Goal: Task Accomplishment & Management: Complete application form

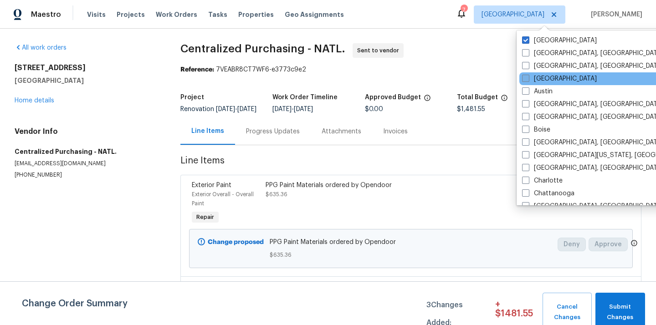
click at [540, 80] on label "[GEOGRAPHIC_DATA]" at bounding box center [559, 78] width 75 height 9
click at [528, 80] on input "[GEOGRAPHIC_DATA]" at bounding box center [525, 77] width 6 height 6
checkbox input "true"
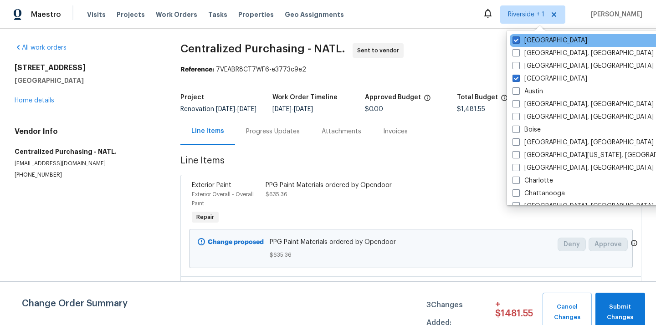
click at [535, 35] on div "[GEOGRAPHIC_DATA]" at bounding box center [602, 40] width 184 height 13
click at [528, 41] on label "[GEOGRAPHIC_DATA]" at bounding box center [550, 40] width 75 height 9
click at [519, 41] on input "[GEOGRAPHIC_DATA]" at bounding box center [516, 39] width 6 height 6
checkbox input "false"
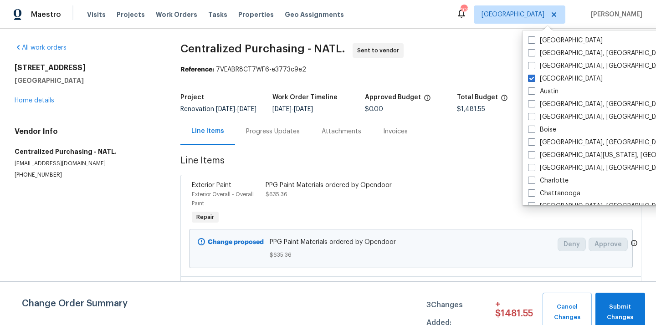
click at [123, 22] on div "Visits Projects Work Orders Tasks Properties Geo Assignments" at bounding box center [221, 14] width 268 height 18
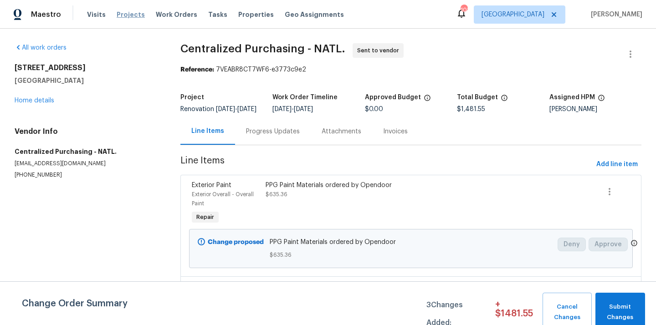
click at [123, 16] on span "Projects" at bounding box center [131, 14] width 28 height 9
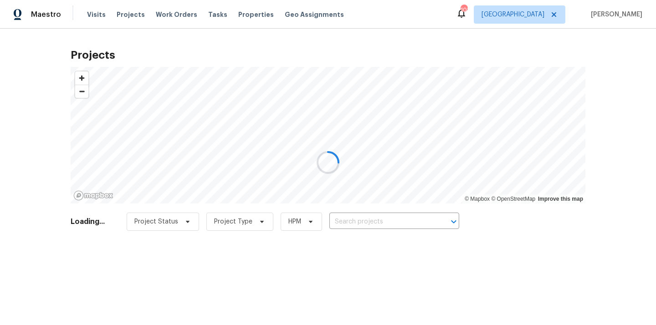
click at [395, 221] on div at bounding box center [328, 162] width 656 height 325
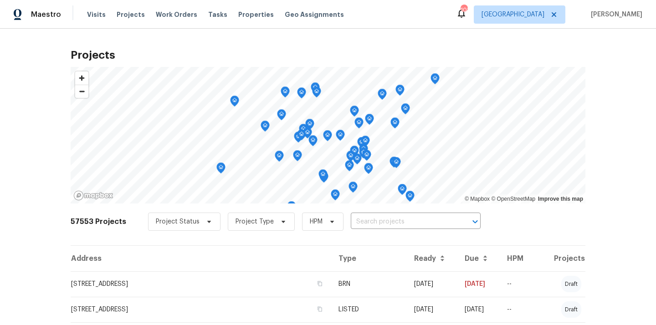
click at [395, 221] on input "text" at bounding box center [403, 222] width 104 height 14
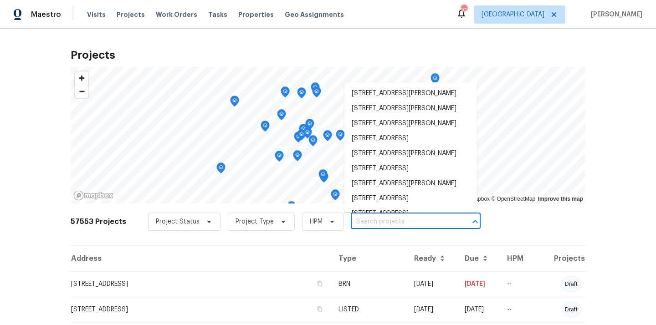
paste input "[STREET_ADDRESS][PERSON_NAME][PERSON_NAME]"
type input "[STREET_ADDRESS][PERSON_NAME][PERSON_NAME]"
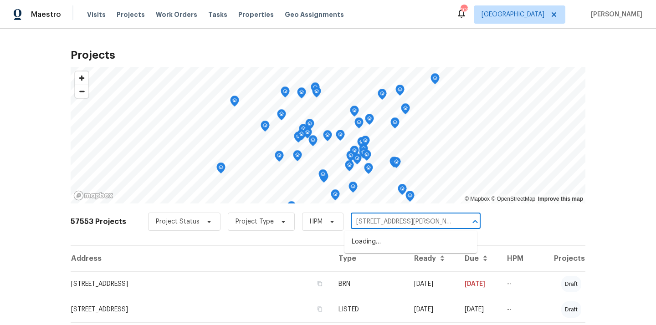
scroll to position [0, 11]
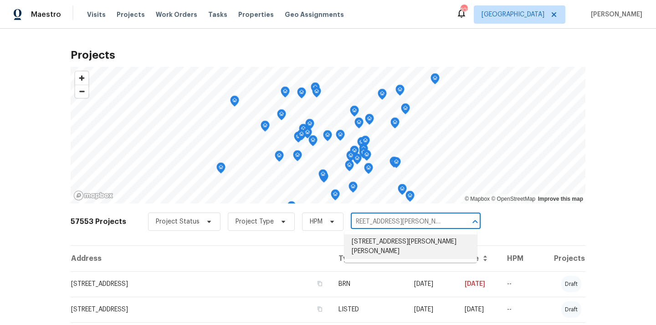
click at [398, 240] on li "[STREET_ADDRESS][PERSON_NAME][PERSON_NAME]" at bounding box center [411, 247] width 133 height 25
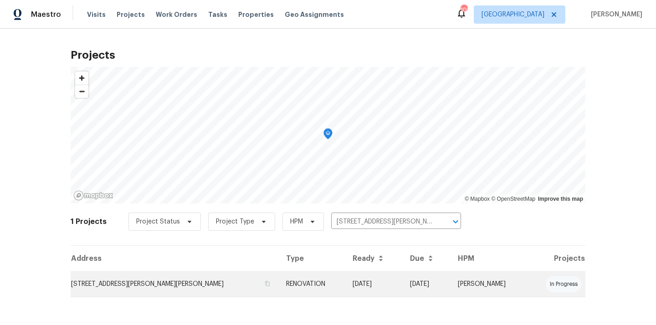
click at [279, 274] on td "RENOVATION" at bounding box center [312, 285] width 67 height 26
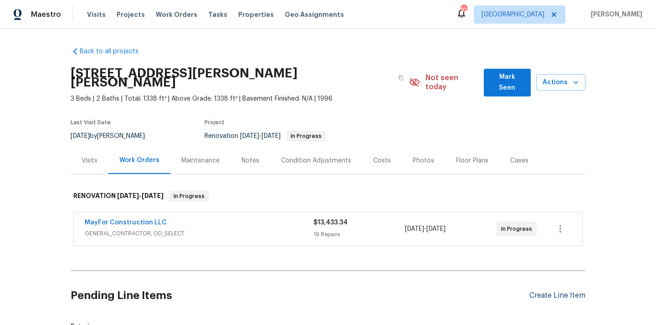
click at [539, 292] on div "Create Line Item" at bounding box center [558, 296] width 56 height 9
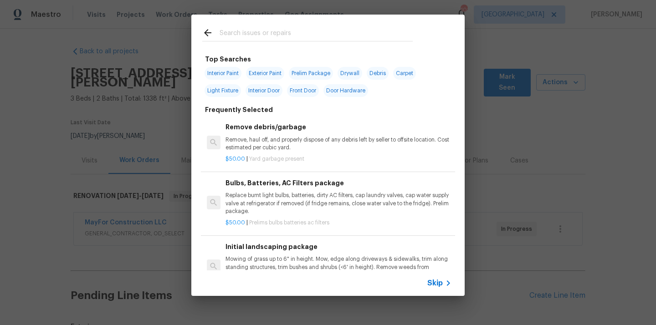
click at [289, 33] on input "text" at bounding box center [316, 34] width 193 height 14
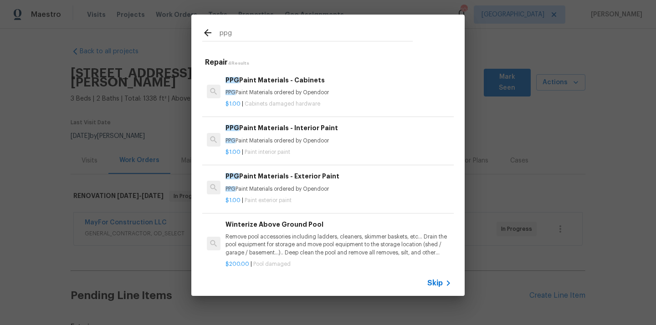
type input "ppg"
click at [299, 92] on p "PPG Paint Materials ordered by Opendoor" at bounding box center [339, 93] width 226 height 8
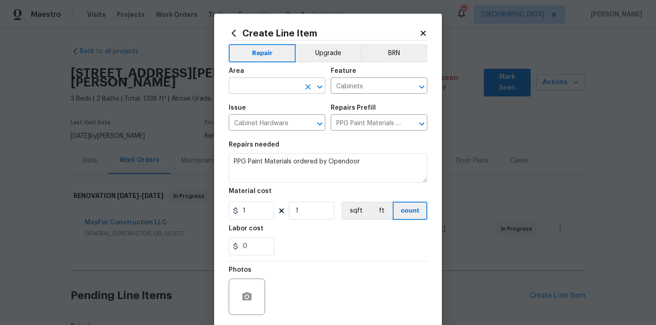
click at [253, 90] on input "text" at bounding box center [264, 87] width 71 height 14
click at [255, 106] on li "Kitchen" at bounding box center [277, 107] width 97 height 15
type input "Kitchen"
drag, startPoint x: 258, startPoint y: 211, endPoint x: 212, endPoint y: 217, distance: 46.0
click at [212, 217] on div "Create Line Item Repair Upgrade BRN Area Kitchen ​ Feature Cabinets ​ Issue Cab…" at bounding box center [328, 162] width 656 height 325
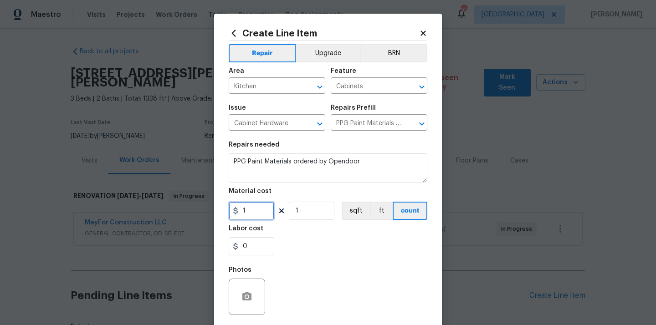
paste input "344.43"
type input "344.43"
click at [296, 239] on div "0" at bounding box center [328, 247] width 199 height 18
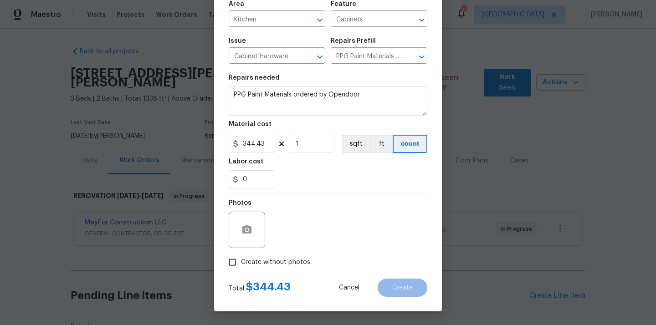
click at [276, 268] on label "Create without photos" at bounding box center [267, 262] width 87 height 17
click at [241, 268] on input "Create without photos" at bounding box center [232, 262] width 17 height 17
checkbox input "true"
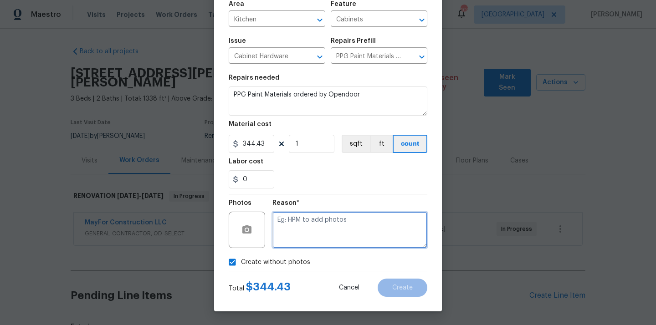
click at [299, 235] on textarea at bounding box center [350, 230] width 155 height 36
type textarea "N/A"
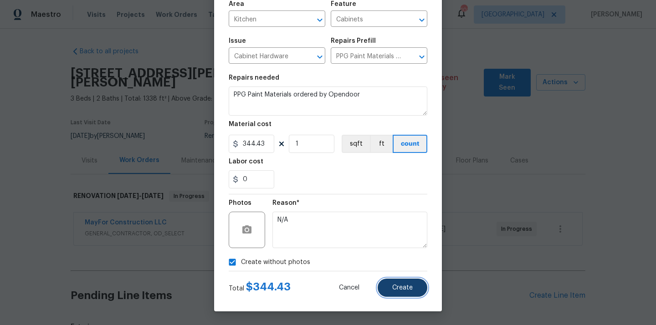
click at [396, 296] on button "Create" at bounding box center [403, 288] width 50 height 18
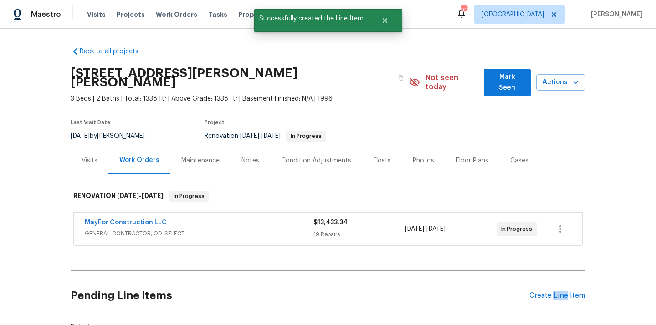
click at [561, 292] on div "Create Line Item" at bounding box center [558, 296] width 56 height 9
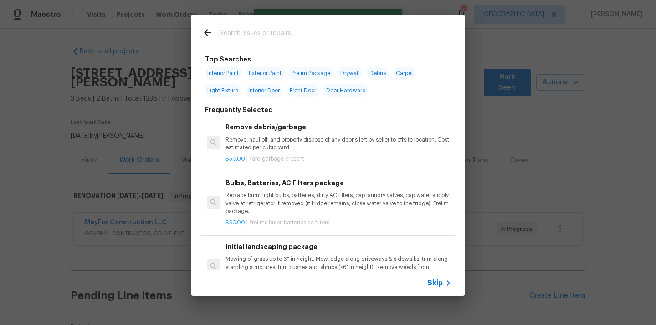
click at [337, 33] on input "text" at bounding box center [316, 34] width 193 height 14
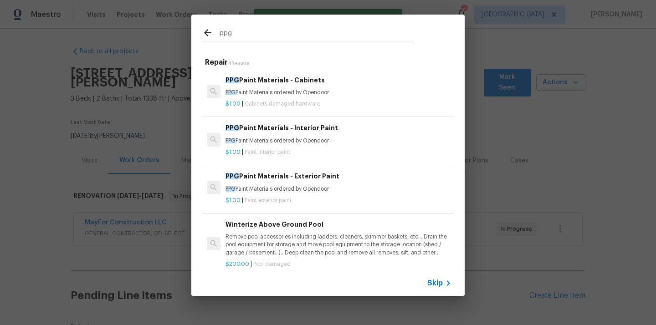
type input "ppg"
click at [311, 150] on p "$1.00 | Paint interior paint" at bounding box center [339, 153] width 226 height 8
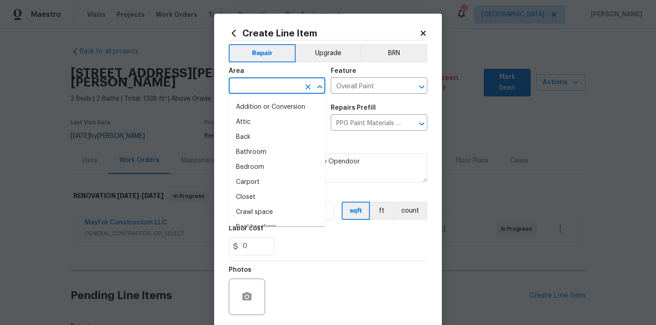
click at [284, 86] on input "text" at bounding box center [264, 87] width 71 height 14
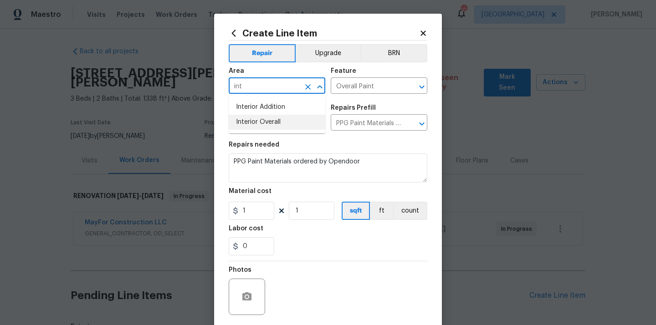
click at [265, 120] on li "Interior Overall" at bounding box center [277, 122] width 97 height 15
type input "Interior Overall"
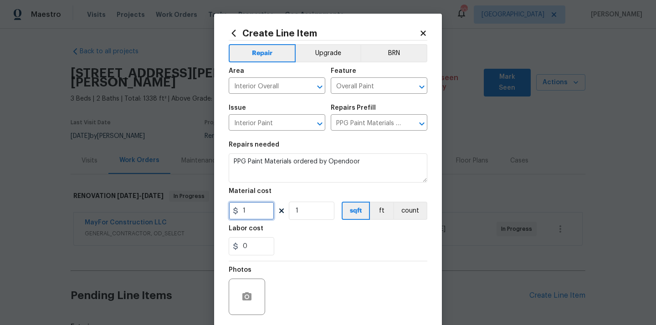
drag, startPoint x: 252, startPoint y: 211, endPoint x: 227, endPoint y: 211, distance: 24.6
click at [227, 211] on div "Create Line Item Repair Upgrade BRN Area Interior Overall ​ Feature Overall Pai…" at bounding box center [328, 196] width 228 height 365
paste input "734.29"
type input "734.29"
click at [296, 228] on div "Labor cost" at bounding box center [328, 232] width 199 height 12
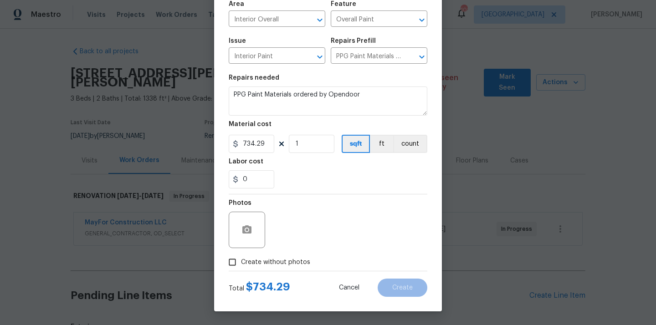
click at [280, 263] on span "Create without photos" at bounding box center [275, 263] width 69 height 10
click at [241, 263] on input "Create without photos" at bounding box center [232, 262] width 17 height 17
checkbox input "true"
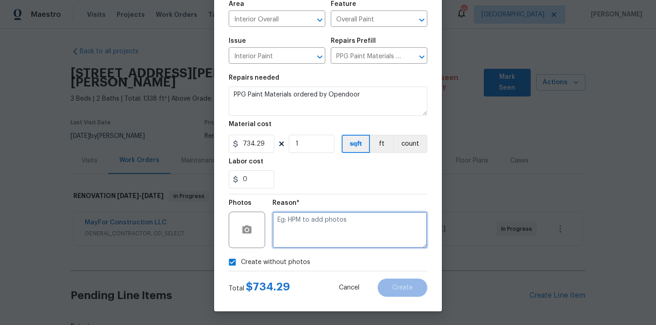
click at [312, 227] on textarea at bounding box center [350, 230] width 155 height 36
type textarea "N/A"
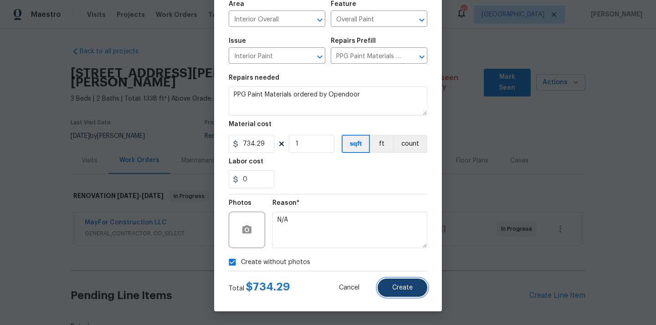
click at [414, 280] on button "Create" at bounding box center [403, 288] width 50 height 18
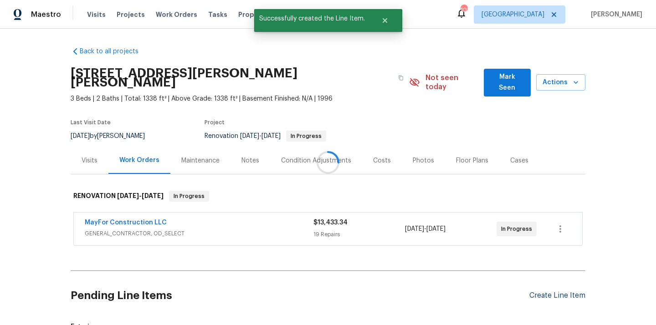
click at [558, 286] on div at bounding box center [328, 162] width 656 height 325
click at [545, 292] on div "Create Line Item" at bounding box center [558, 296] width 56 height 9
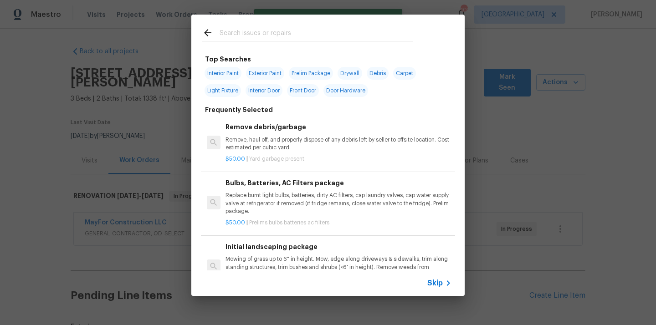
click at [294, 29] on input "text" at bounding box center [316, 34] width 193 height 14
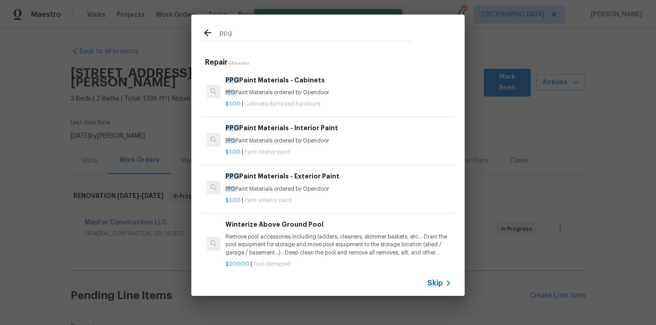
type input "ppg"
click at [283, 180] on h6 "PPG Paint Materials - Exterior Paint" at bounding box center [339, 176] width 226 height 10
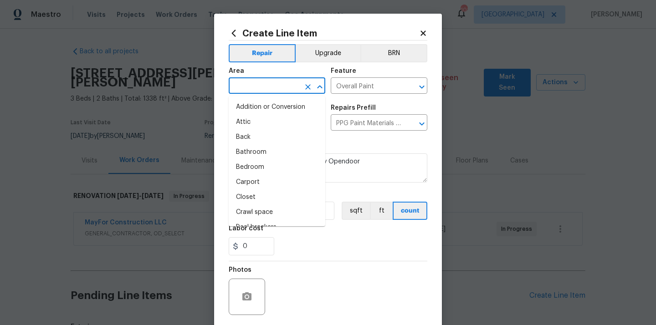
click at [269, 89] on input "text" at bounding box center [264, 87] width 71 height 14
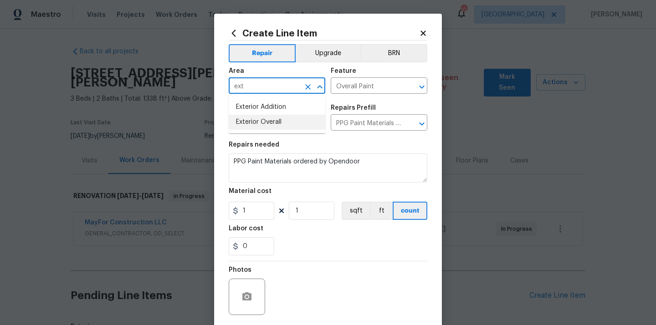
click at [263, 119] on li "Exterior Overall" at bounding box center [277, 122] width 97 height 15
type input "Exterior Overall"
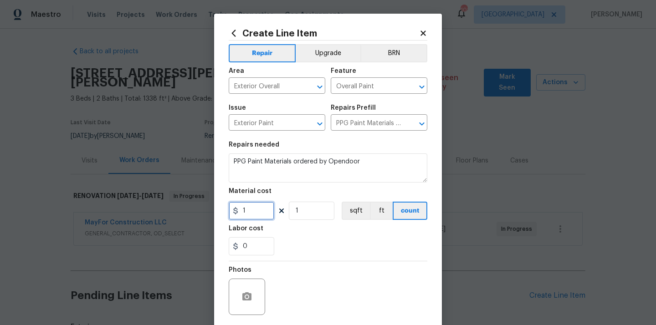
drag, startPoint x: 250, startPoint y: 214, endPoint x: 213, endPoint y: 210, distance: 37.2
click at [213, 210] on div "Create Line Item Repair Upgrade BRN Area Exterior Overall ​ Feature Overall Pai…" at bounding box center [328, 162] width 656 height 325
paste input "68.89"
type input "68.89"
click at [294, 238] on div "0" at bounding box center [328, 247] width 199 height 18
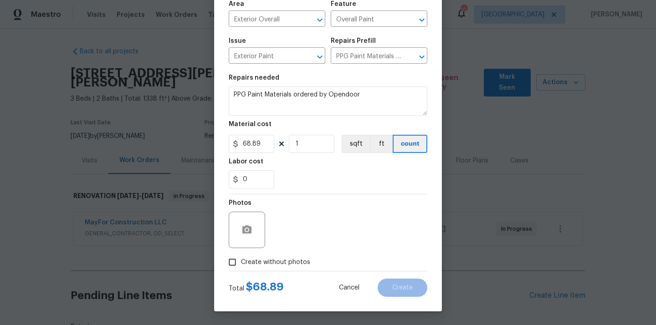
click at [279, 258] on span "Create without photos" at bounding box center [275, 263] width 69 height 10
click at [241, 258] on input "Create without photos" at bounding box center [232, 262] width 17 height 17
checkbox input "true"
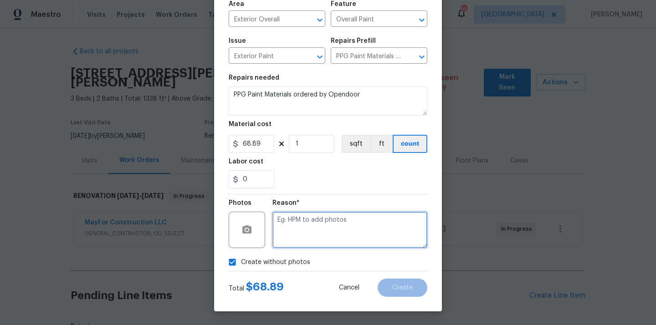
click at [304, 230] on textarea at bounding box center [350, 230] width 155 height 36
type textarea "N/A"
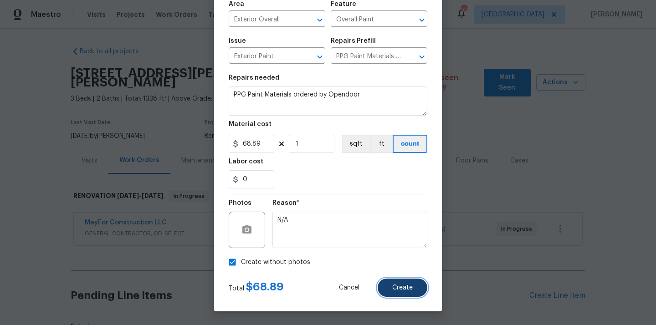
click at [409, 285] on span "Create" at bounding box center [402, 288] width 21 height 7
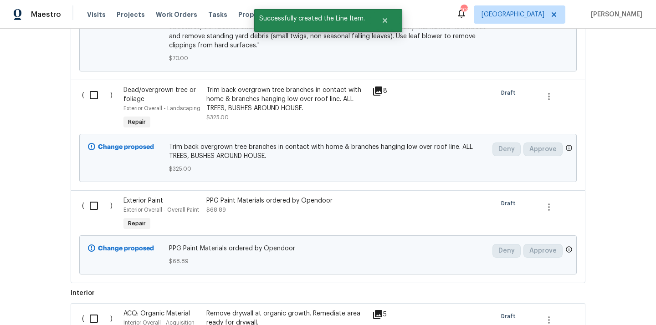
scroll to position [727, 0]
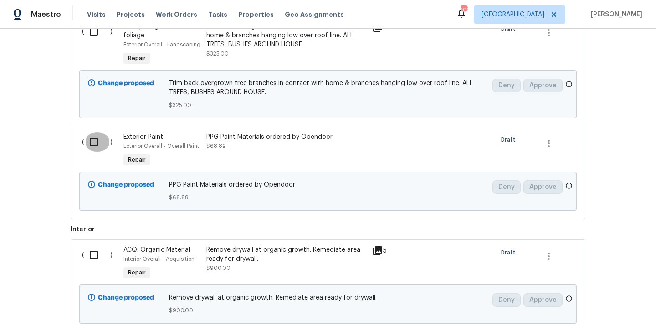
click at [93, 133] on input "checkbox" at bounding box center [97, 142] width 26 height 19
checkbox input "true"
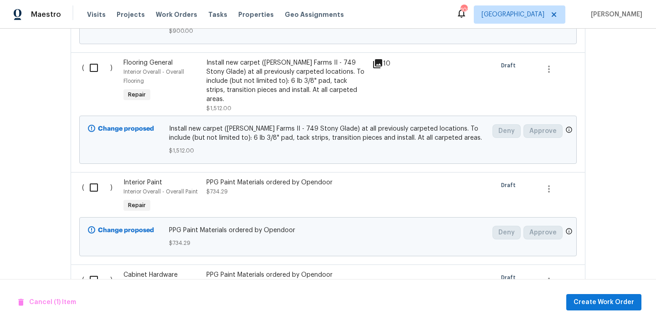
click at [97, 178] on input "checkbox" at bounding box center [97, 187] width 26 height 19
checkbox input "true"
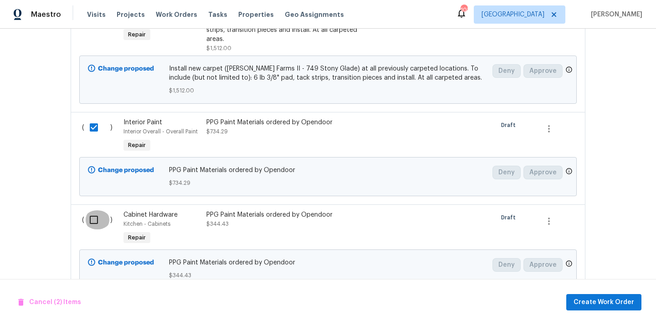
click at [95, 211] on input "checkbox" at bounding box center [97, 220] width 26 height 19
checkbox input "true"
click at [596, 296] on button "Create Work Order" at bounding box center [604, 302] width 75 height 17
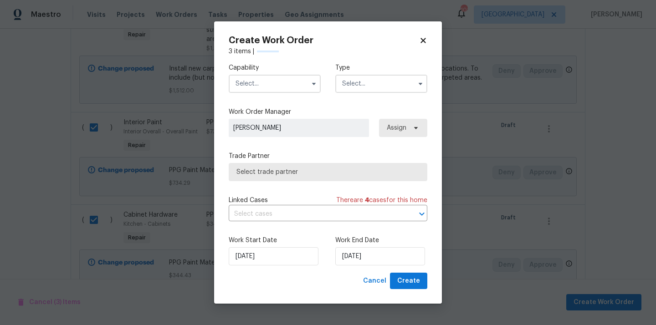
click at [275, 80] on input "text" at bounding box center [275, 84] width 92 height 18
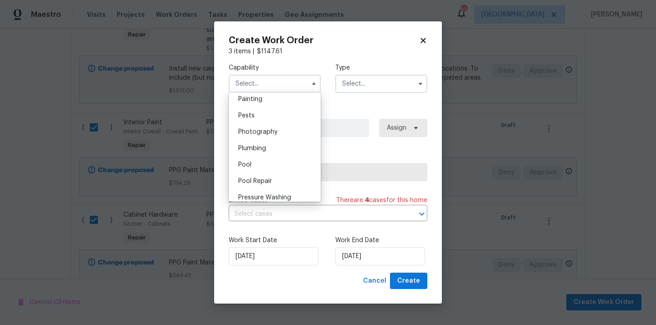
scroll to position [732, 0]
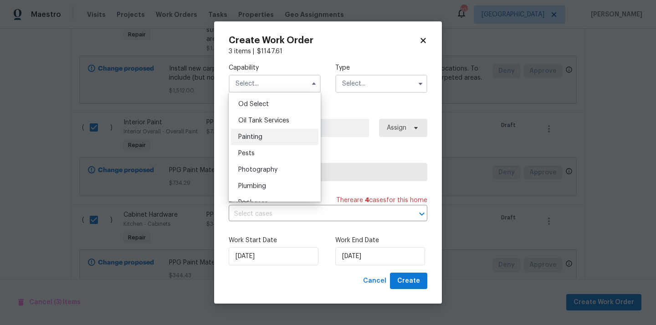
click at [268, 134] on div "Painting" at bounding box center [275, 137] width 88 height 16
type input "Painting"
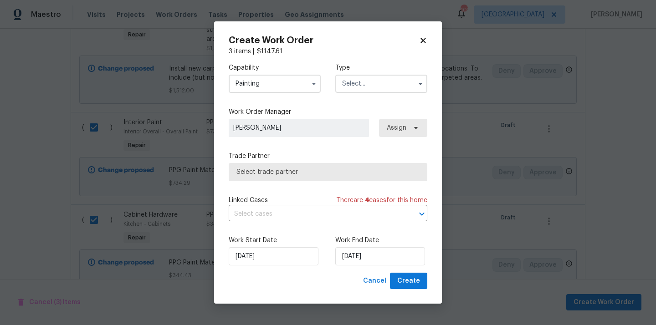
click at [403, 84] on input "text" at bounding box center [382, 84] width 92 height 18
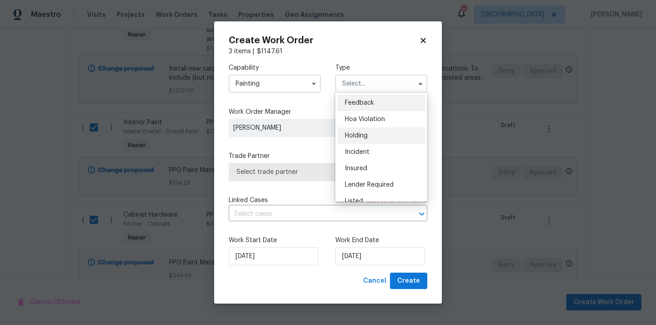
scroll to position [207, 0]
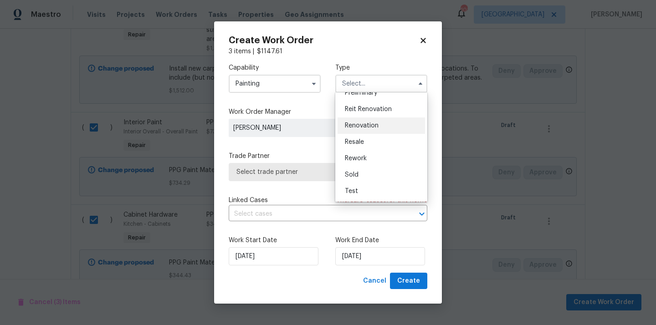
click at [377, 129] on div "Renovation" at bounding box center [382, 126] width 88 height 16
type input "Renovation"
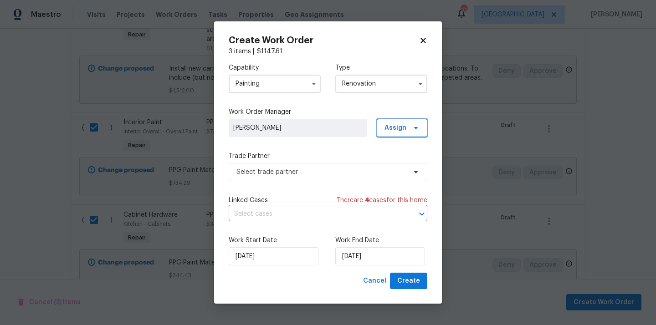
click at [397, 130] on span "Assign" at bounding box center [396, 128] width 22 height 9
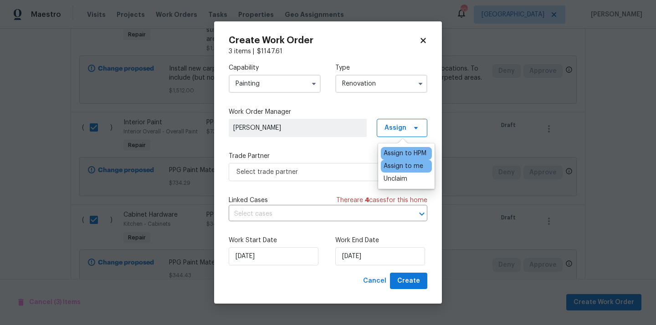
click at [397, 162] on div "Assign to me" at bounding box center [404, 166] width 40 height 9
click at [299, 165] on span "Select trade partner" at bounding box center [328, 172] width 199 height 18
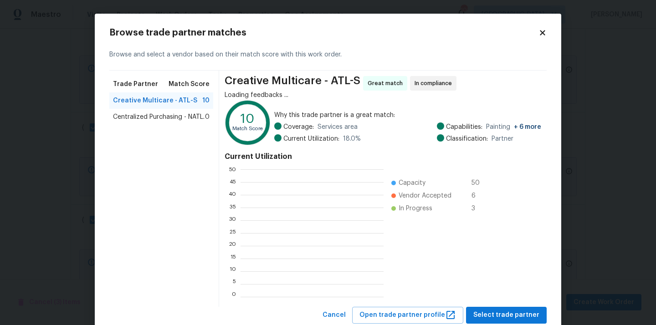
scroll to position [128, 143]
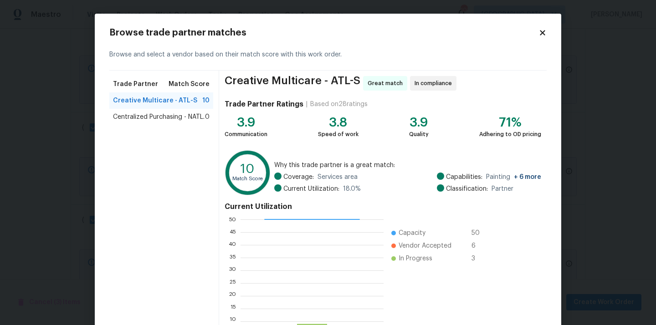
click at [164, 117] on span "Centralized Purchasing - NATL." at bounding box center [159, 117] width 92 height 9
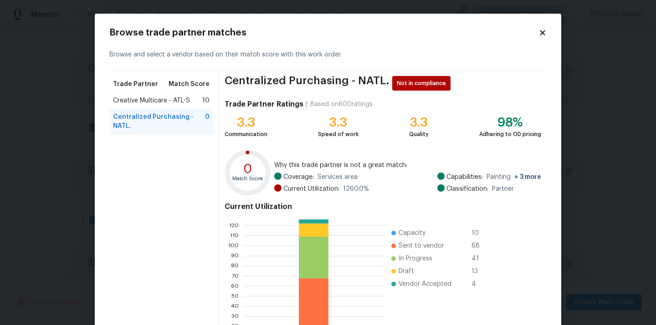
scroll to position [77, 0]
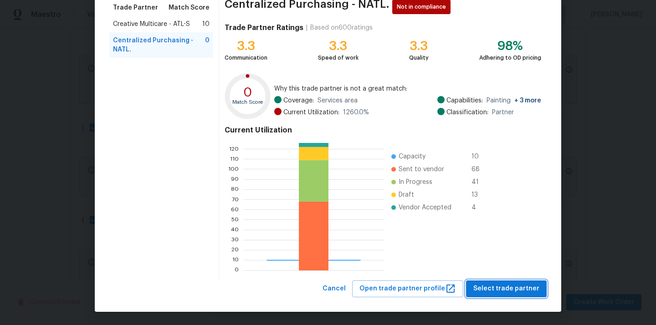
click at [523, 289] on span "Select trade partner" at bounding box center [507, 289] width 66 height 11
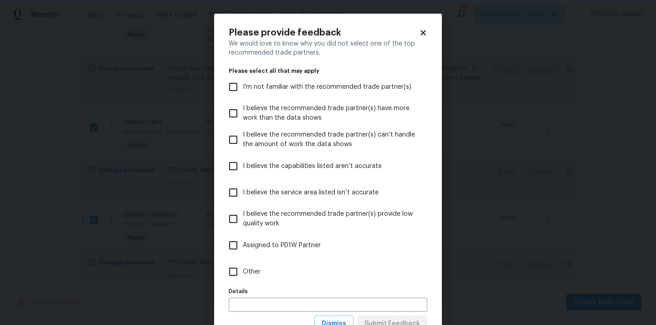
scroll to position [0, 0]
click at [336, 281] on label "Other" at bounding box center [322, 272] width 196 height 26
click at [243, 281] on input "Other" at bounding box center [233, 272] width 19 height 19
checkbox input "true"
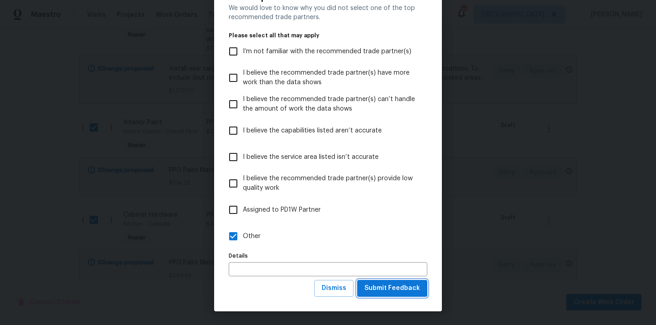
click at [383, 284] on span "Submit Feedback" at bounding box center [393, 288] width 56 height 11
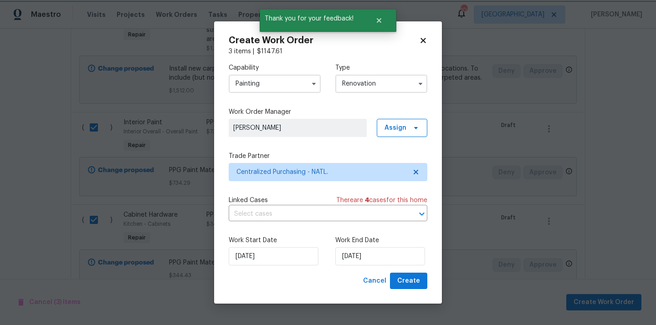
scroll to position [0, 0]
click at [412, 281] on span "Create" at bounding box center [409, 281] width 23 height 11
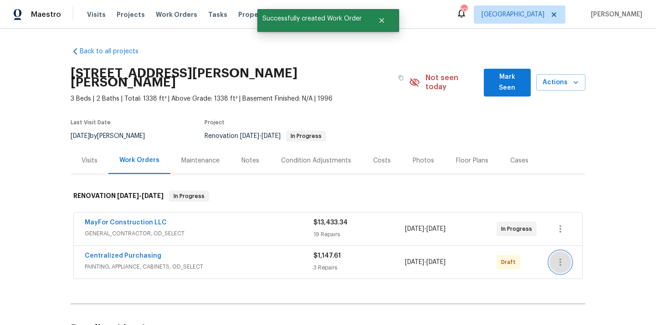
click at [566, 257] on icon "button" at bounding box center [560, 262] width 11 height 11
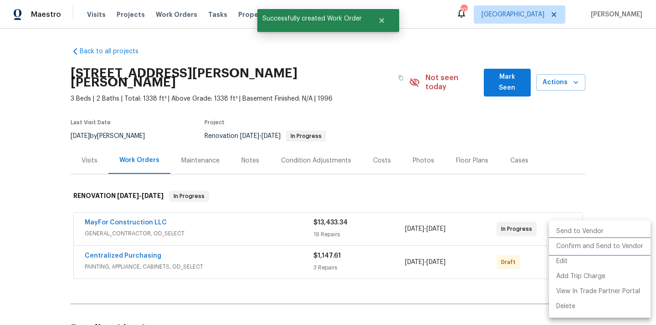
click at [567, 248] on li "Confirm and Send to Vendor" at bounding box center [600, 246] width 102 height 15
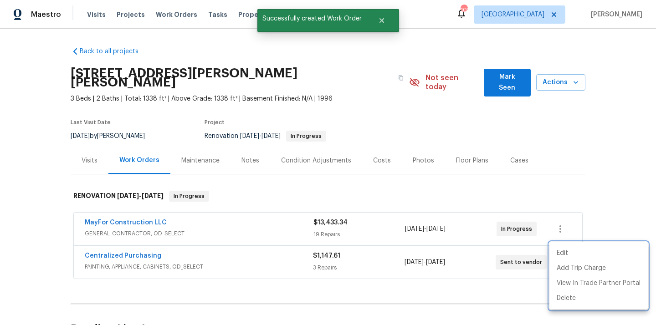
click at [229, 244] on div at bounding box center [328, 162] width 656 height 325
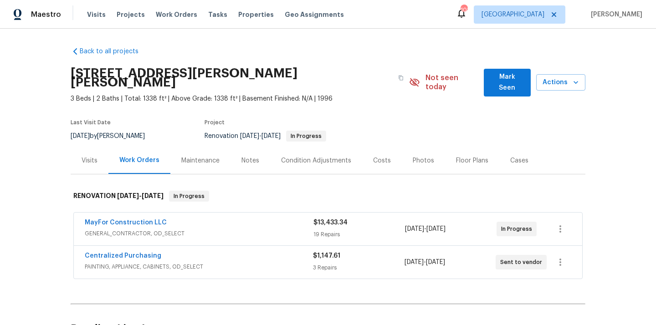
click at [130, 252] on span "Centralized Purchasing" at bounding box center [123, 256] width 77 height 9
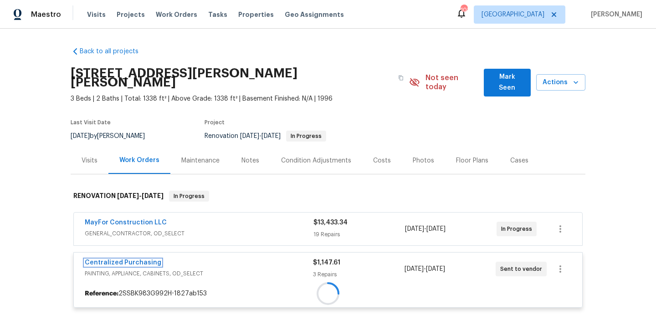
click at [130, 253] on div "Centralized Purchasing PAINTING, APPLIANCE, CABINETS, OD_SELECT $1,147.61 3 Rep…" at bounding box center [328, 281] width 510 height 56
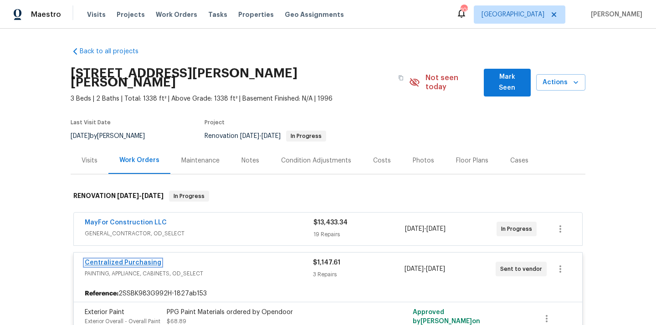
click at [113, 260] on link "Centralized Purchasing" at bounding box center [123, 263] width 77 height 6
